Goal: Task Accomplishment & Management: Manage account settings

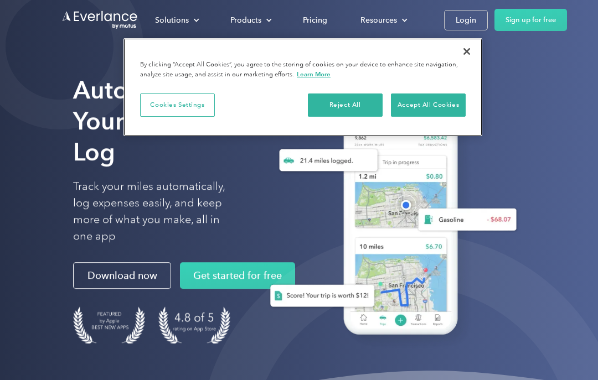
click at [414, 106] on button "Accept All Cookies" at bounding box center [428, 105] width 75 height 23
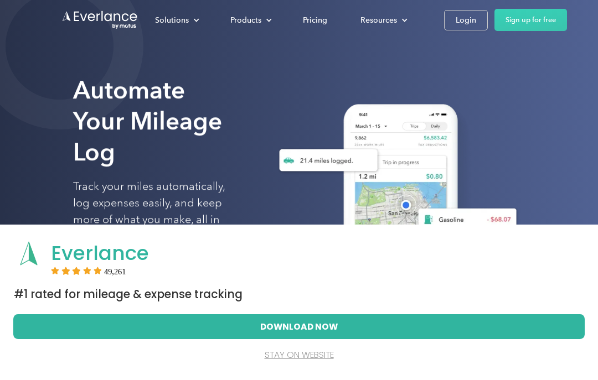
click at [455, 12] on link "Login" at bounding box center [466, 20] width 44 height 20
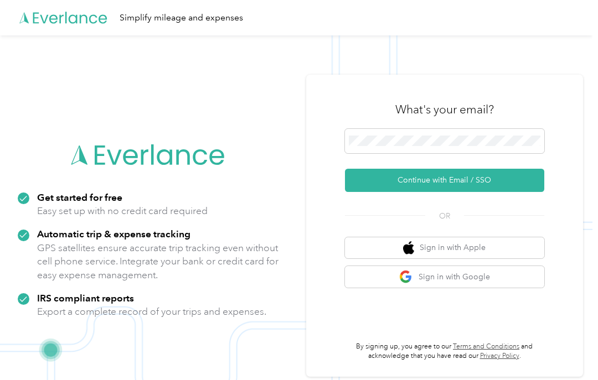
click at [516, 192] on button "Continue with Email / SSO" at bounding box center [444, 180] width 199 height 23
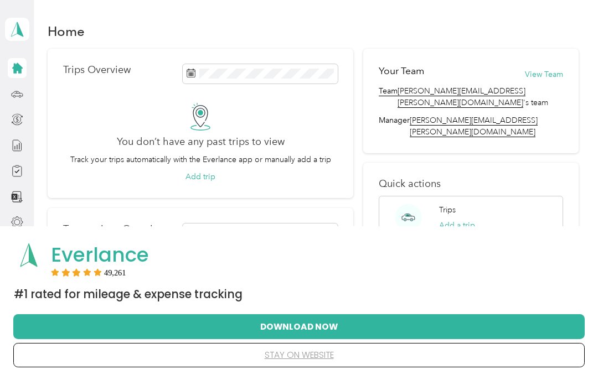
click at [196, 166] on div "You don’t have any past trips to view Track your trips automatically with the E…" at bounding box center [200, 143] width 275 height 80
click at [198, 174] on button "Add trip" at bounding box center [200, 177] width 30 height 12
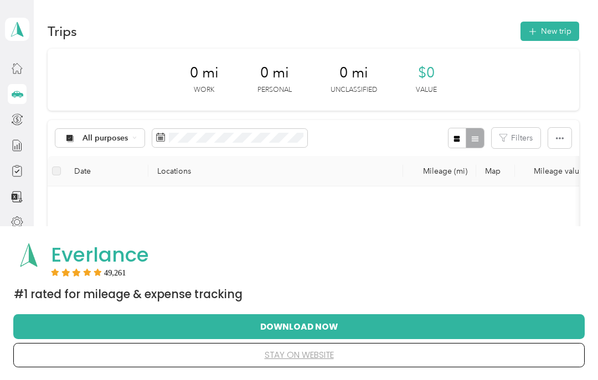
click at [203, 71] on span "0 mi" at bounding box center [204, 73] width 29 height 18
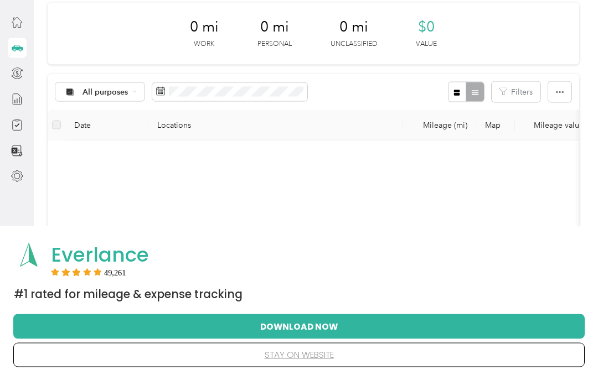
scroll to position [29, 0]
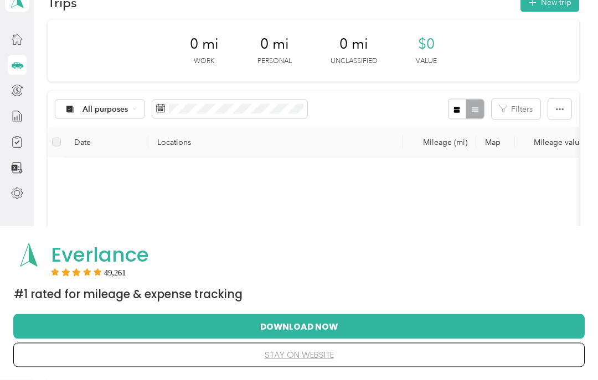
click at [52, 139] on label at bounding box center [56, 142] width 9 height 12
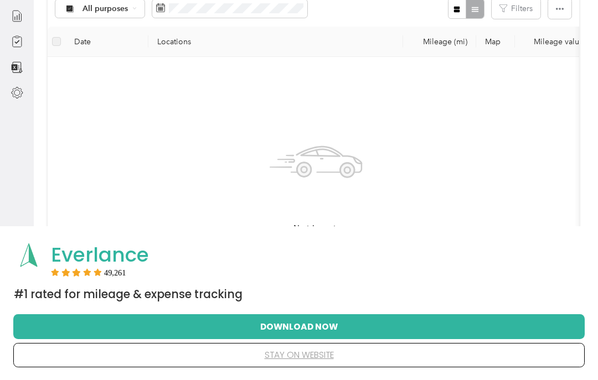
scroll to position [154, 0]
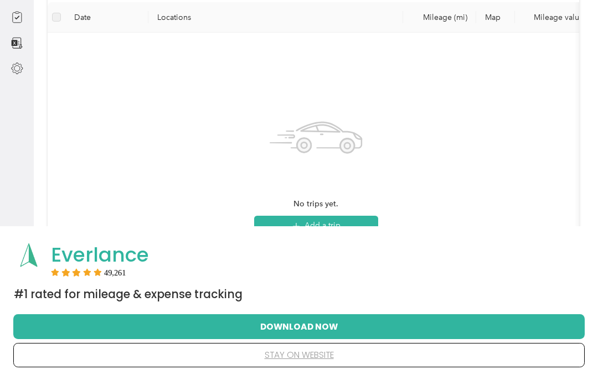
click at [301, 223] on button "Add a trip" at bounding box center [316, 226] width 124 height 20
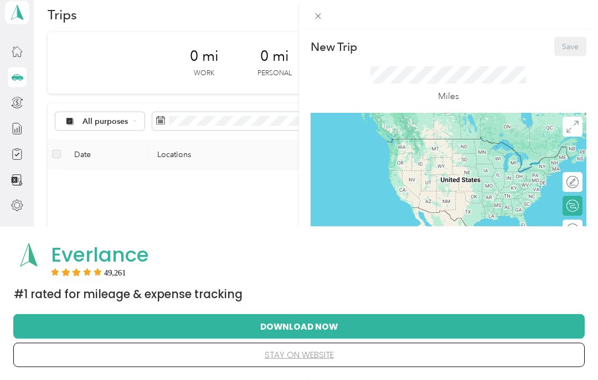
scroll to position [0, 0]
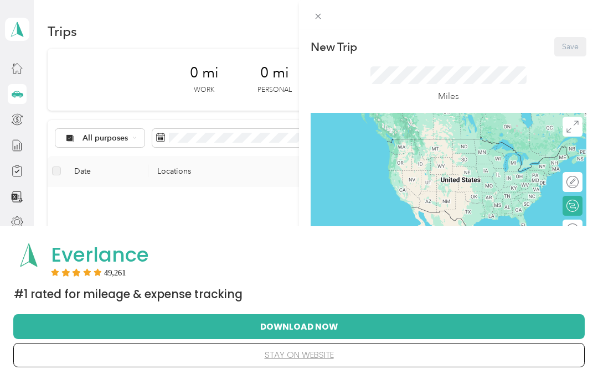
click at [556, 279] on div "Everlance 49,261" at bounding box center [314, 259] width 540 height 43
click at [311, 13] on span at bounding box center [319, 16] width 16 height 16
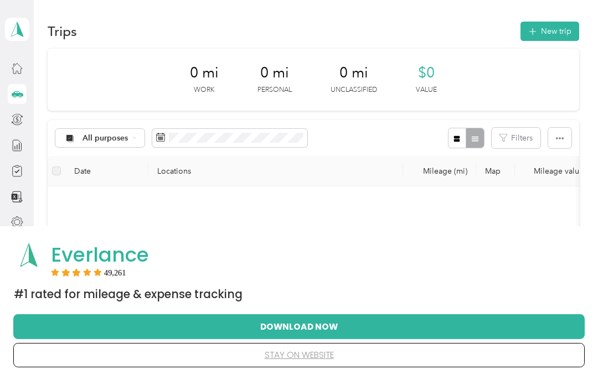
click at [534, 325] on button "Download Now" at bounding box center [299, 326] width 536 height 23
